Goal: Task Accomplishment & Management: Use online tool/utility

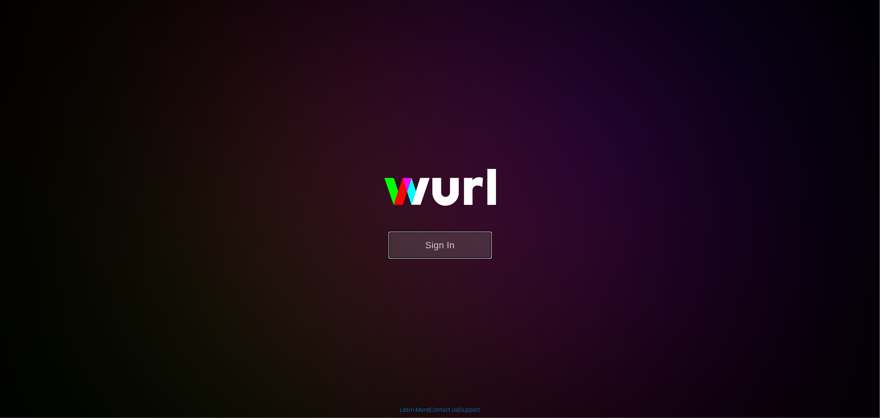
click at [458, 250] on button "Sign In" at bounding box center [440, 245] width 103 height 27
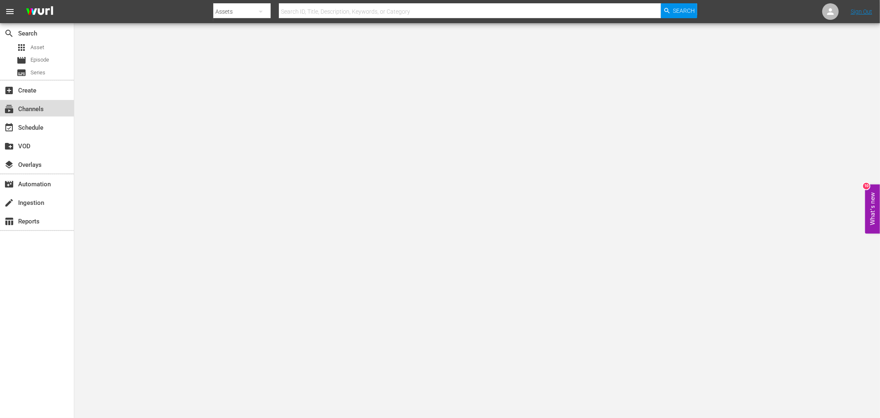
click at [40, 111] on div "subscriptions Channels" at bounding box center [23, 107] width 46 height 7
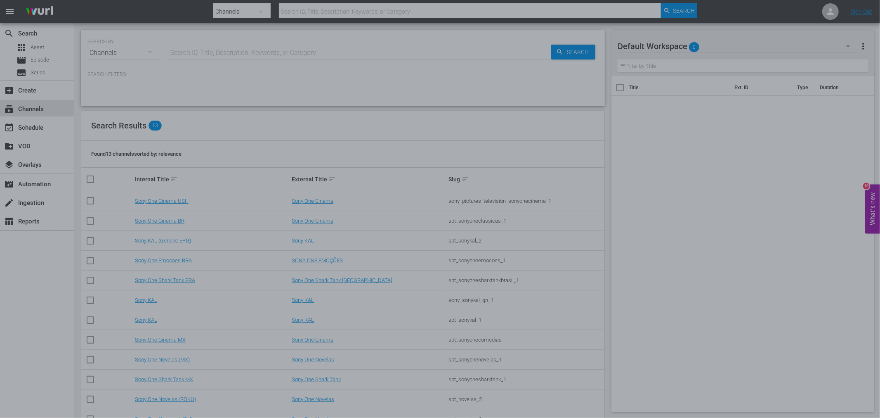
click at [633, 138] on div at bounding box center [440, 209] width 880 height 418
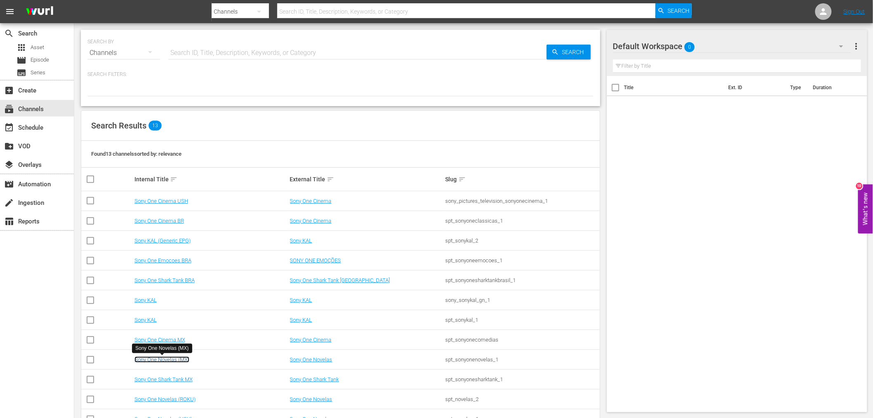
click at [162, 362] on link "Sony One Novelas (MX)" at bounding box center [162, 359] width 55 height 6
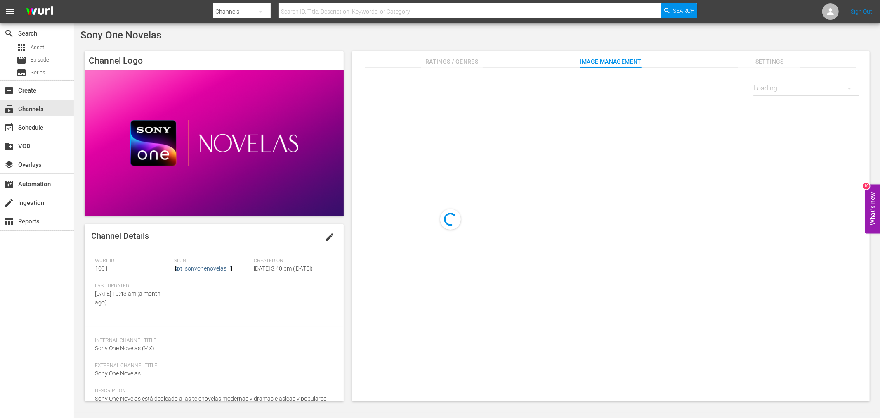
click at [198, 270] on link "spt_sonyonenovelas_1" at bounding box center [204, 268] width 58 height 7
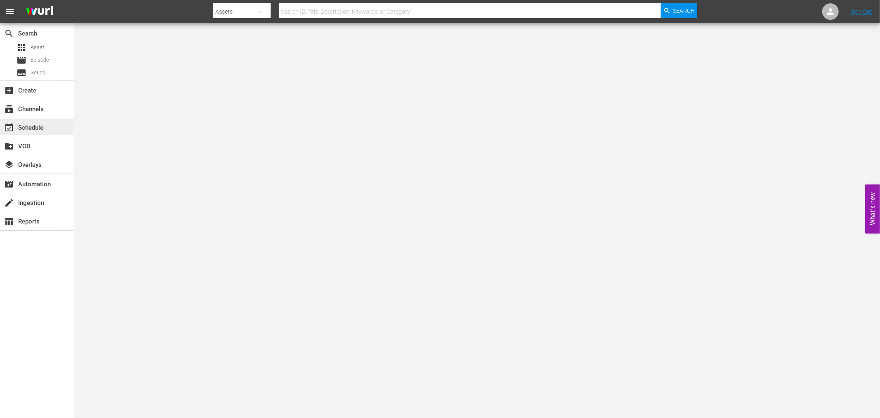
click at [45, 126] on div "event_available Schedule" at bounding box center [23, 126] width 46 height 7
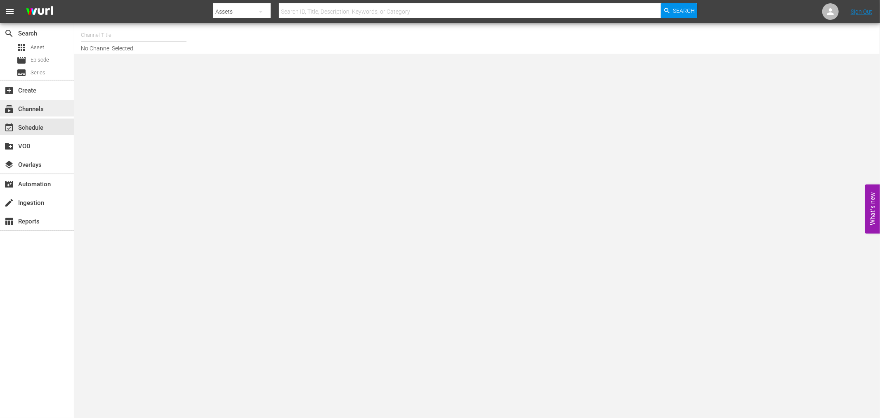
click at [48, 109] on div "subscriptions Channels" at bounding box center [37, 108] width 74 height 17
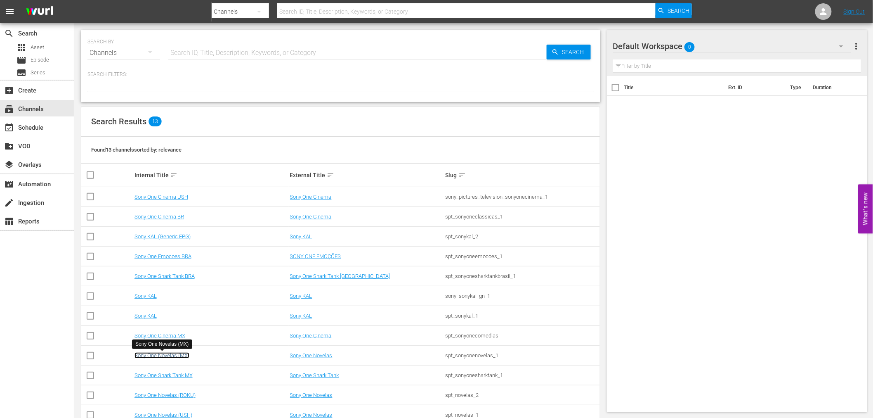
click at [182, 354] on link "Sony One Novelas (MX)" at bounding box center [162, 355] width 55 height 6
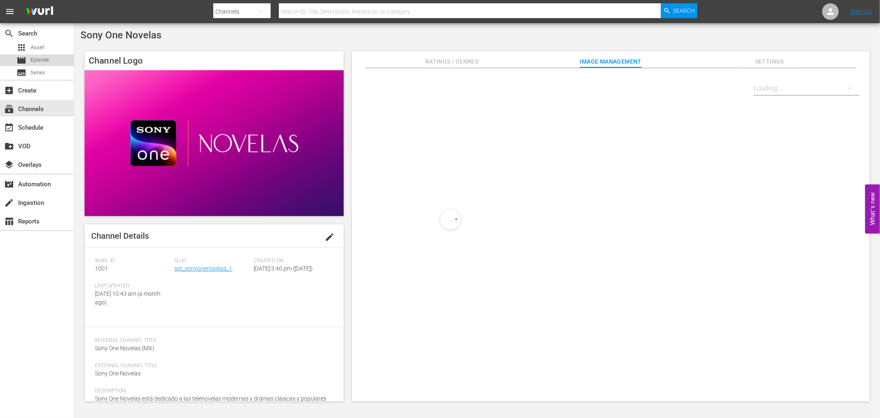
click at [40, 59] on span "Episode" at bounding box center [40, 60] width 19 height 8
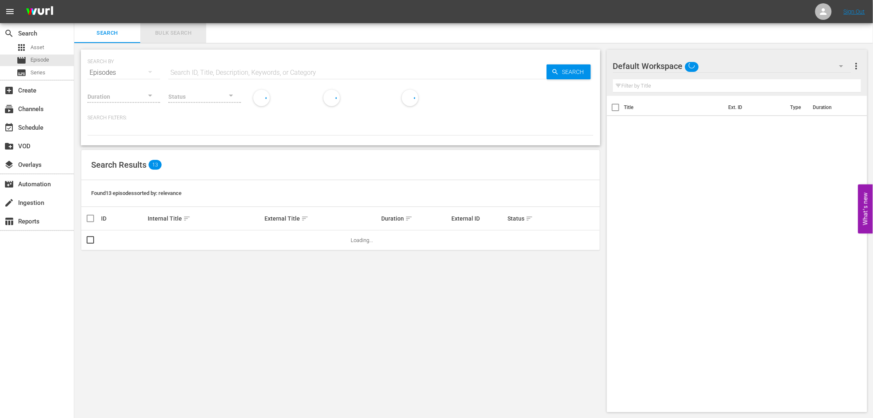
click at [182, 38] on button "Bulk Search" at bounding box center [173, 33] width 66 height 20
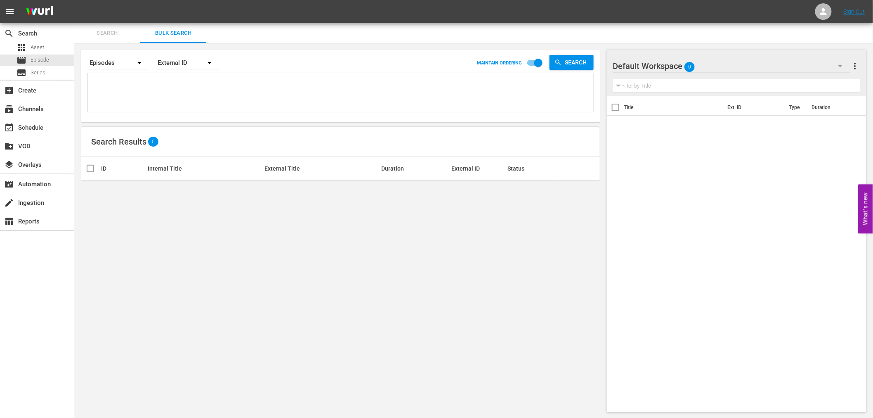
click at [529, 64] on input "checkbox" at bounding box center [538, 65] width 47 height 16
checkbox input "false"
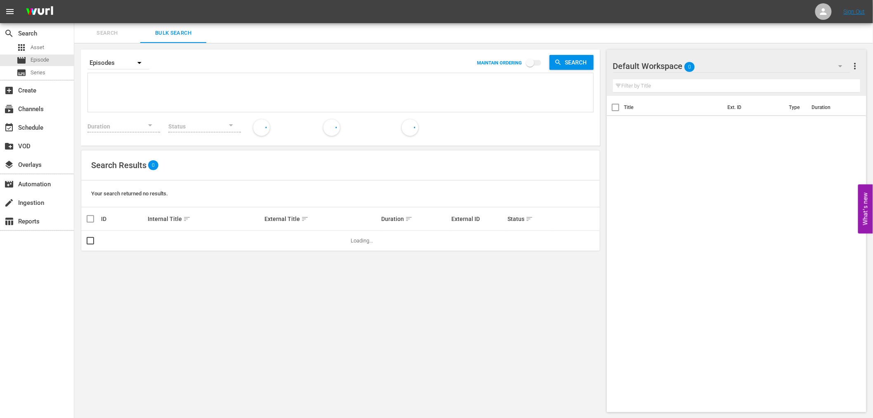
click at [186, 219] on span "sort" at bounding box center [186, 218] width 7 height 7
click at [174, 83] on textarea at bounding box center [341, 94] width 503 height 38
paste textarea "915628_U2000166_LAT 915629_U2000167_LAT 915630_U2000168_LAT 915631_U2000169_LAT…"
type textarea "915628_U2000166_LAT 915629_U2000167_LAT 915630_U2000168_LAT 915631_U2000169_LAT…"
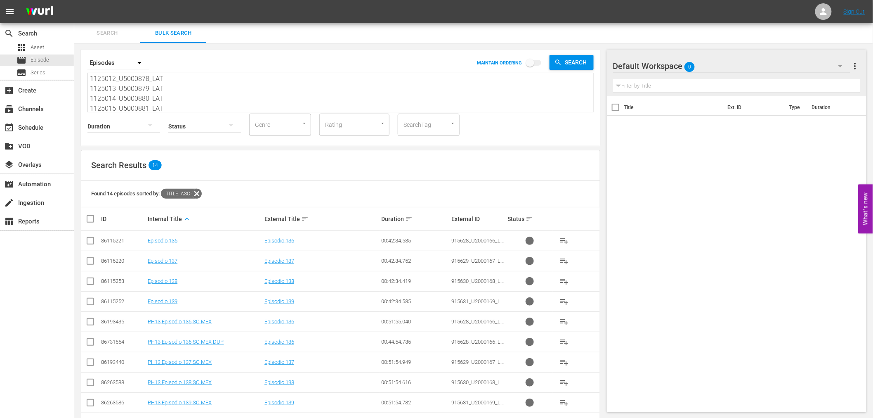
type textarea "915628_U2000166_LAT 915629_U2000167_LAT 915630_U2000168_LAT 915631_U2000169_LAT…"
drag, startPoint x: 198, startPoint y: 103, endPoint x: 0, endPoint y: 18, distance: 215.6
click at [0, 21] on div "menu Sign Out search Search apps Asset movie Episode subtitles Series add_box C…" at bounding box center [436, 264] width 873 height 529
paste textarea "1125012_U5000878"
type textarea "1125012_U5000878_LAT"
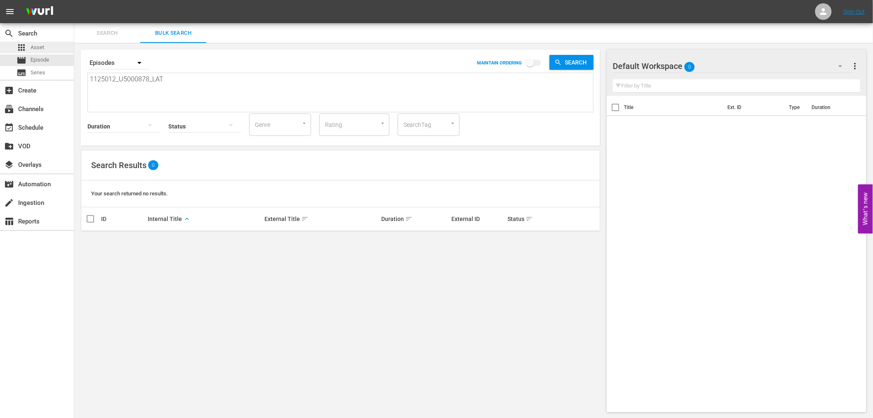
type textarea "1125012_U5000878_LAT"
click at [39, 46] on span "Asset" at bounding box center [38, 47] width 14 height 8
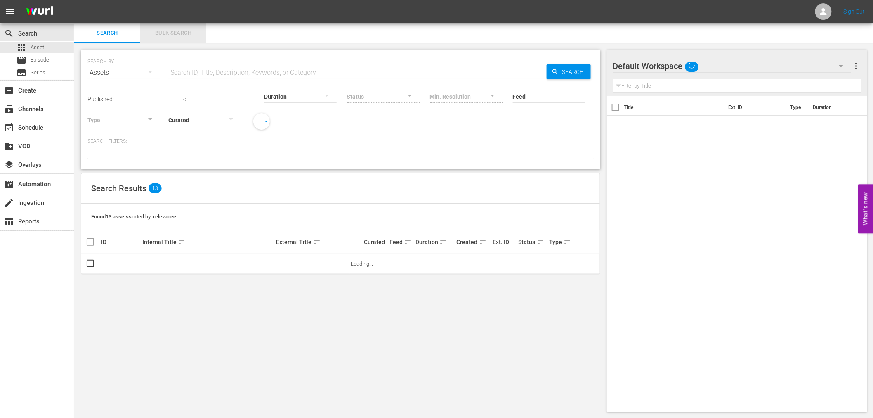
click at [186, 32] on span "Bulk Search" at bounding box center [173, 32] width 56 height 9
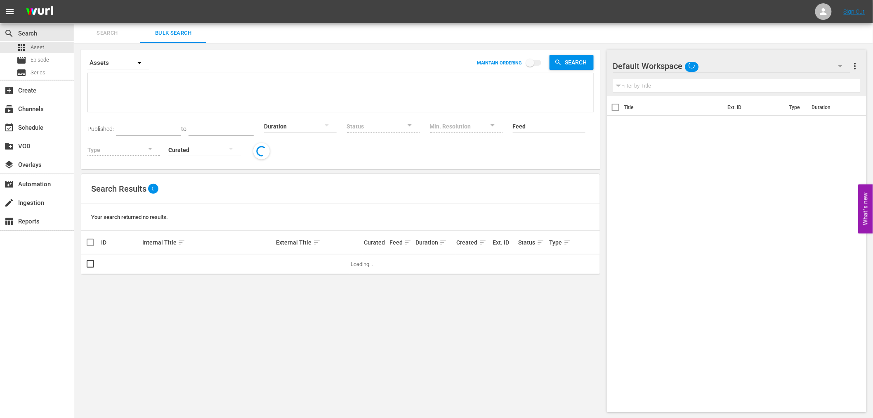
click at [151, 100] on textarea at bounding box center [341, 94] width 503 height 38
paste textarea "1125012_U5000878_LAT"
type textarea "1125012_U5000878_LAT"
drag, startPoint x: 175, startPoint y: 85, endPoint x: 0, endPoint y: 73, distance: 175.0
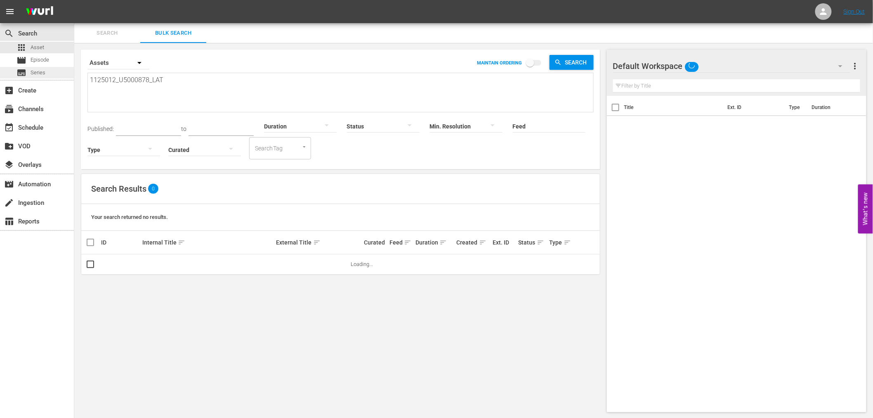
click at [74, 0] on div "search Search apps Asset movie Episode subtitles Series add_box Create subscrip…" at bounding box center [473, 0] width 799 height 0
paste textarea "1125013_U5000879_LAT 1125014_U5000880_LAT 1125015_U5000881_LAT"
type textarea "1125012_U5000878_LAT 1125013_U5000879_LAT 1125014_U5000880_LAT 1125015_U5000881…"
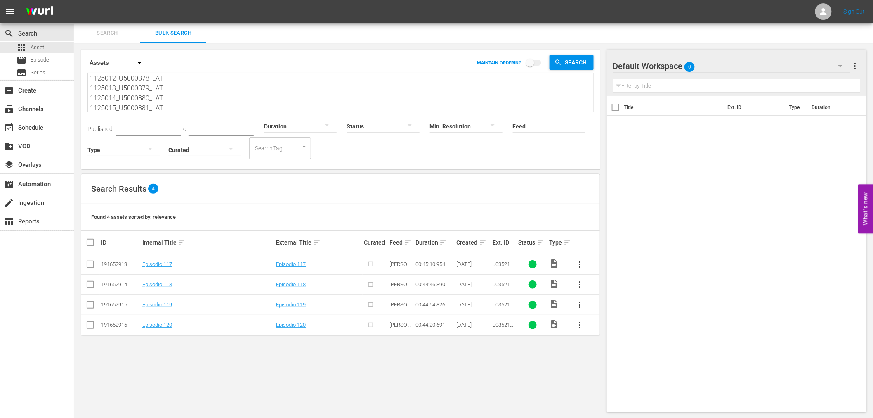
type textarea "1125012_U5000878_LAT 1125013_U5000879_LAT 1125014_U5000880_LAT 1125015_U5000881…"
